Goal: Navigation & Orientation: Find specific page/section

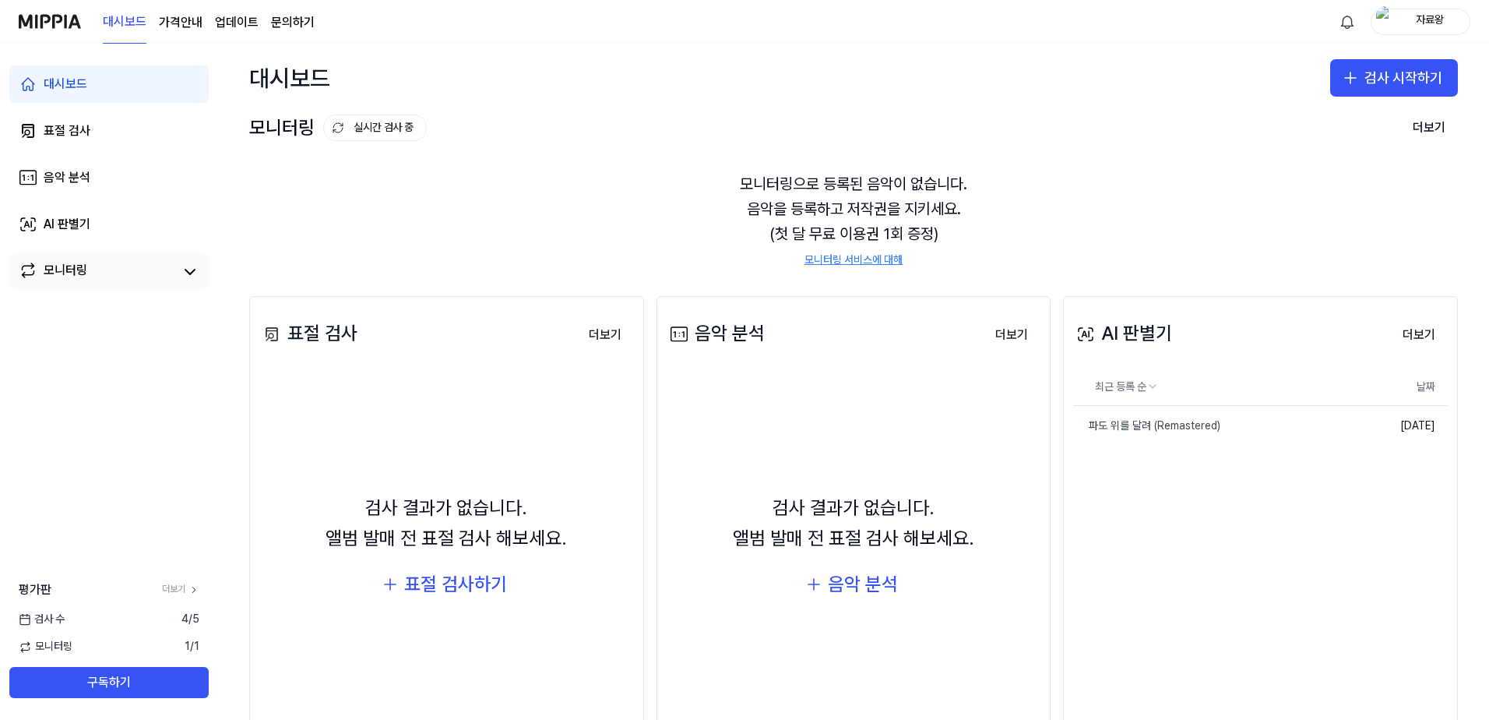
click at [117, 272] on link "모니터링" at bounding box center [97, 272] width 156 height 22
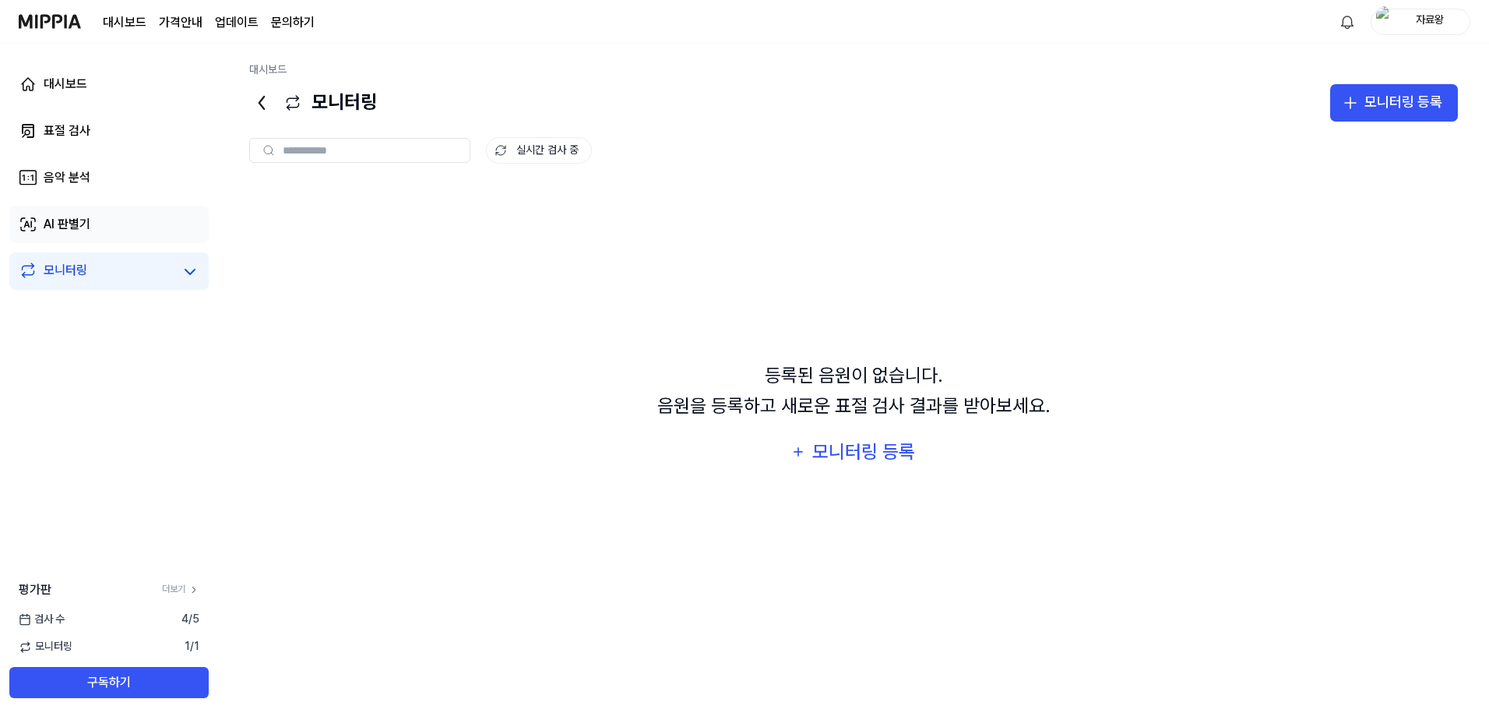
click at [113, 241] on link "AI 판별기" at bounding box center [108, 224] width 199 height 37
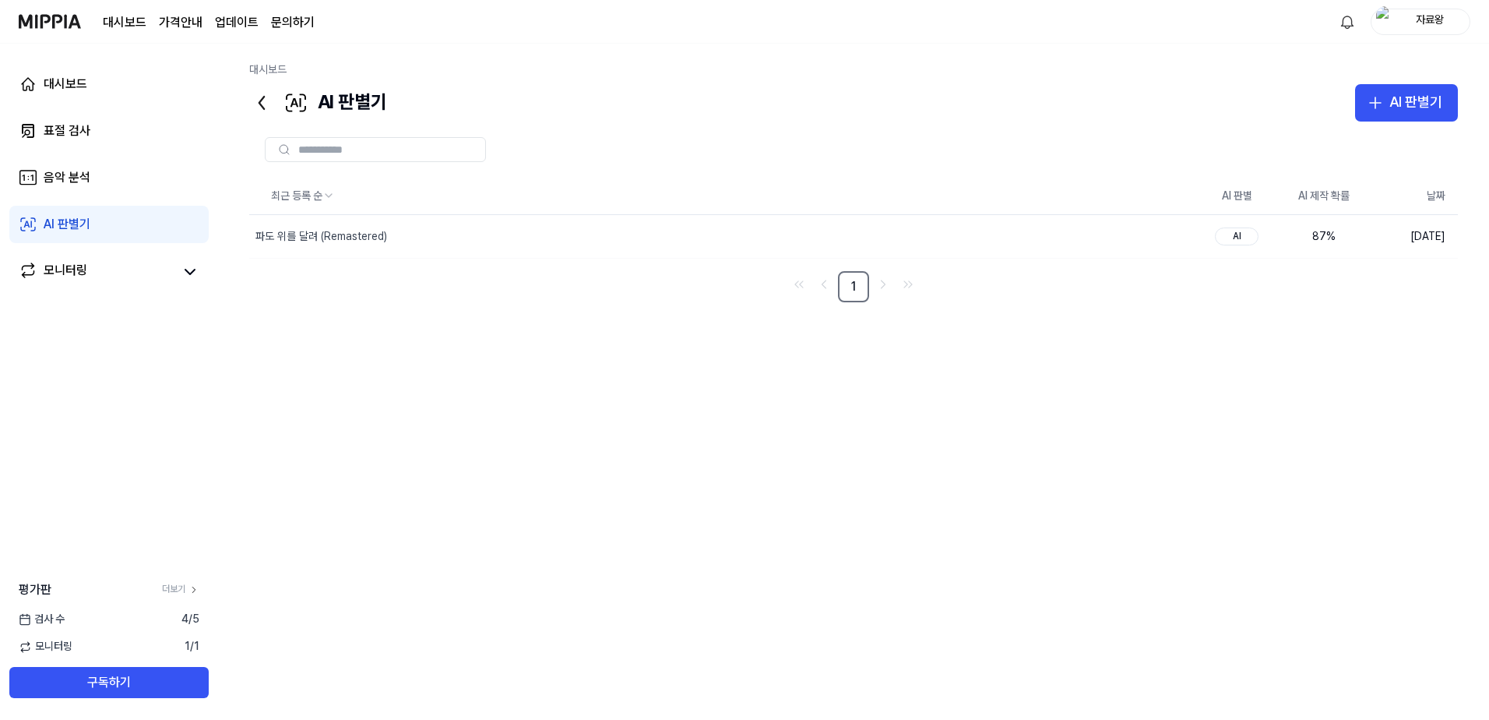
click at [79, 201] on div "대시보드 표절 검사 음악 분석 AI 판별기 모니터링" at bounding box center [109, 178] width 218 height 268
click at [70, 177] on div "음악 분석" at bounding box center [67, 177] width 47 height 19
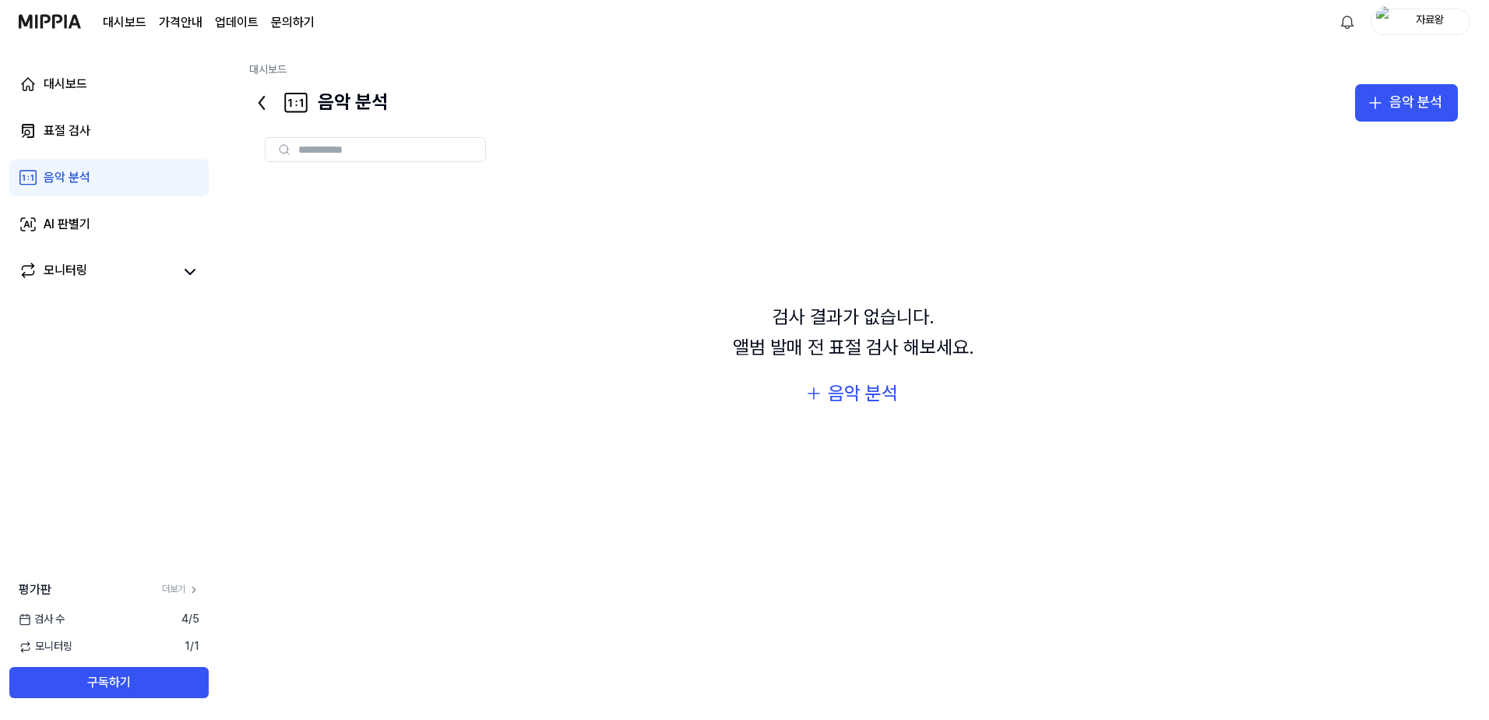
click at [69, 150] on div "대시보드 표절 검사 음악 분석 AI 판별기 모니터링" at bounding box center [109, 178] width 218 height 268
click at [67, 130] on div "표절 검사" at bounding box center [67, 130] width 47 height 19
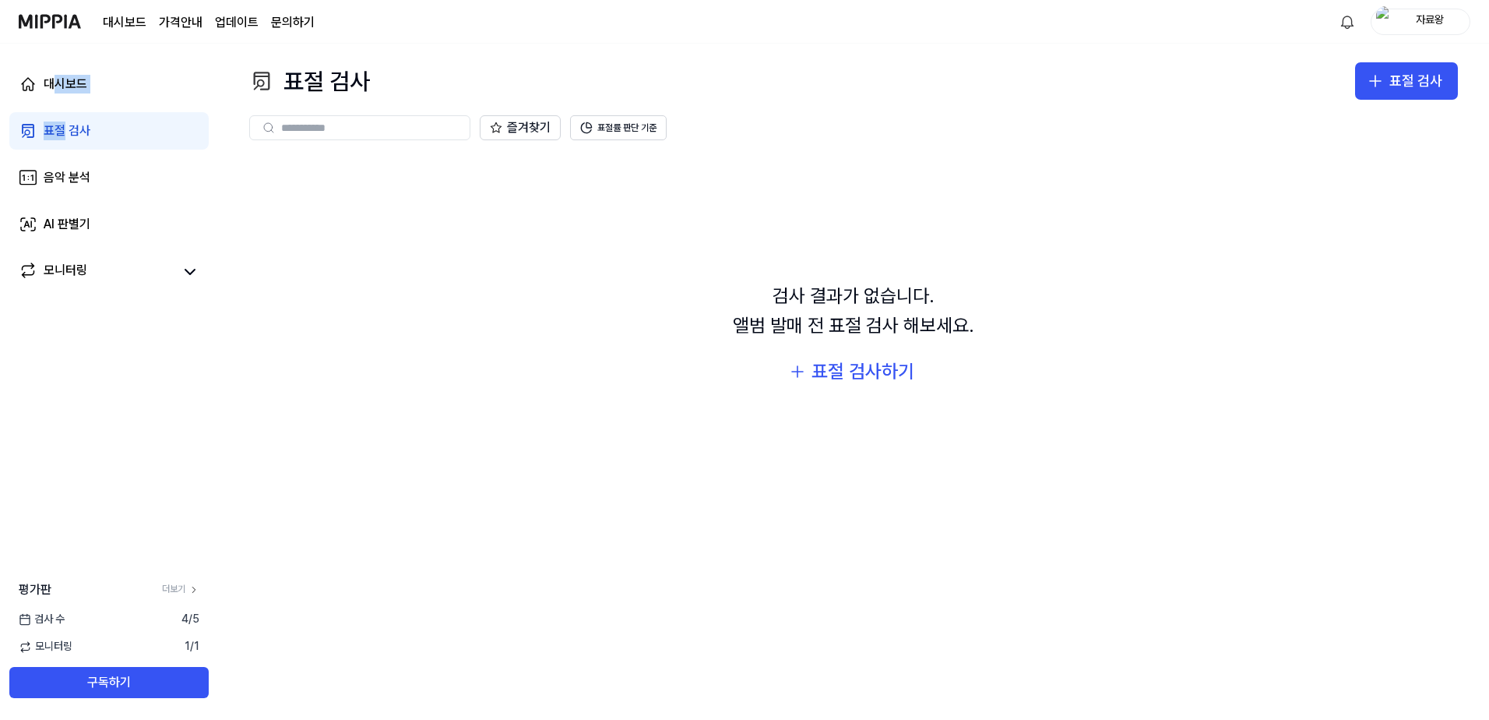
click at [58, 105] on div "대시보드 표절 검사 음악 분석 AI 판별기 모니터링" at bounding box center [109, 178] width 218 height 268
click at [50, 26] on img at bounding box center [50, 21] width 62 height 43
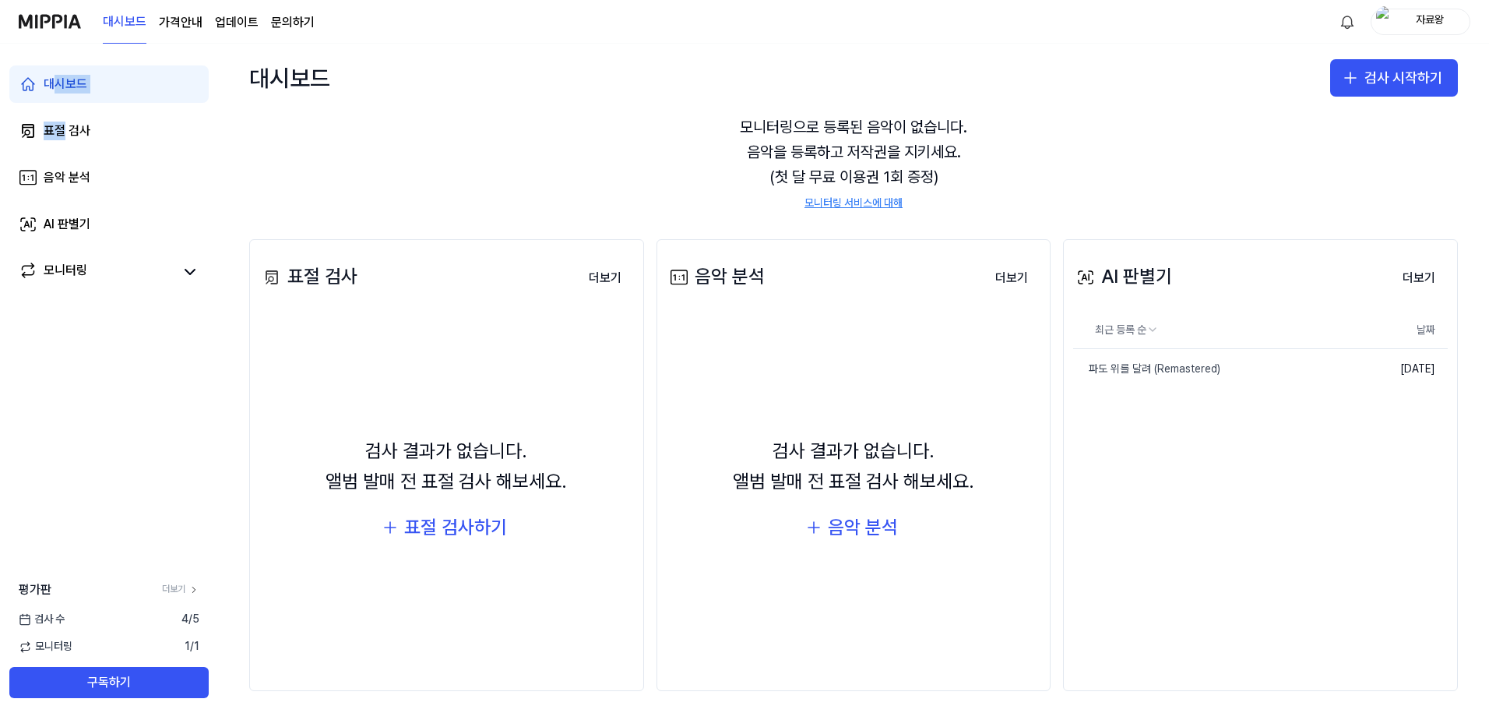
scroll to position [59, 0]
click at [171, 583] on link "더보기" at bounding box center [180, 588] width 37 height 13
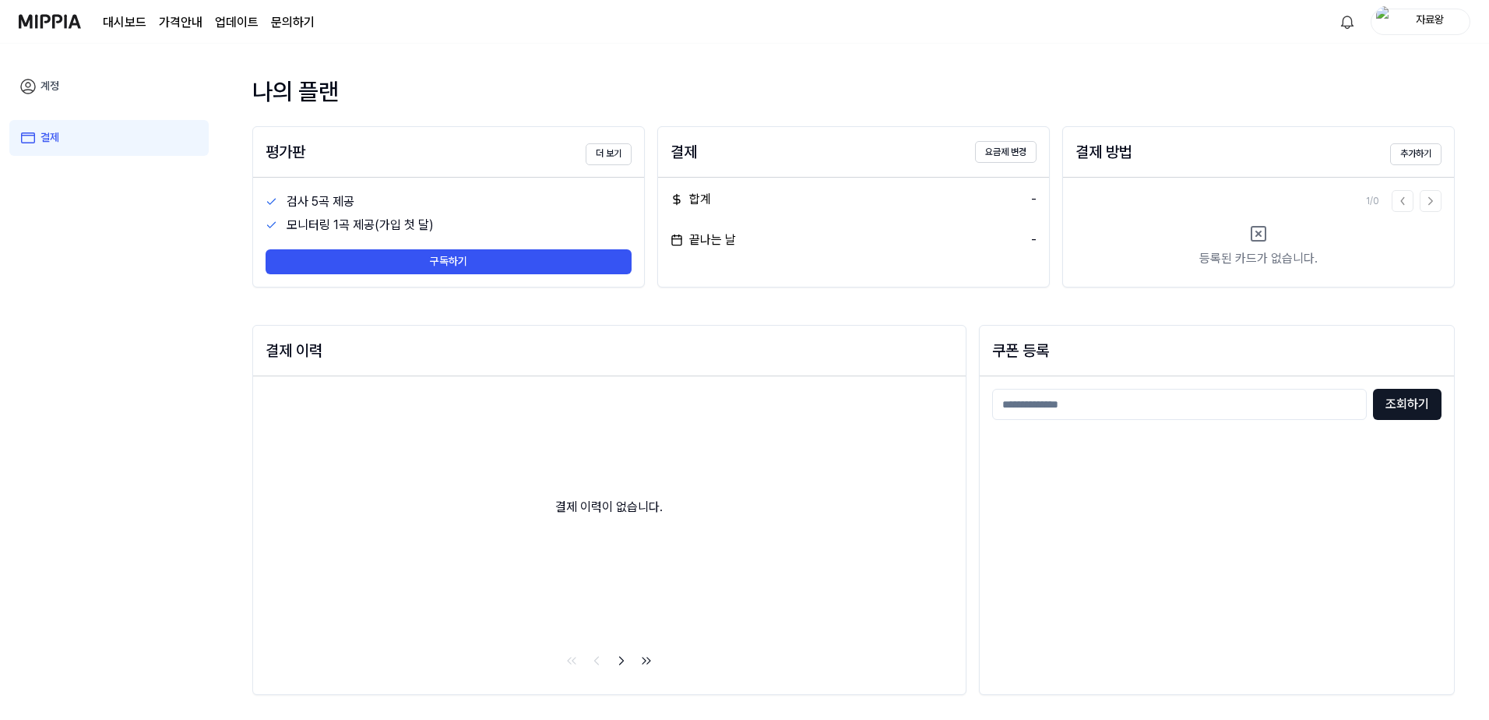
click at [65, 12] on img at bounding box center [50, 21] width 62 height 43
